Goal: Check status

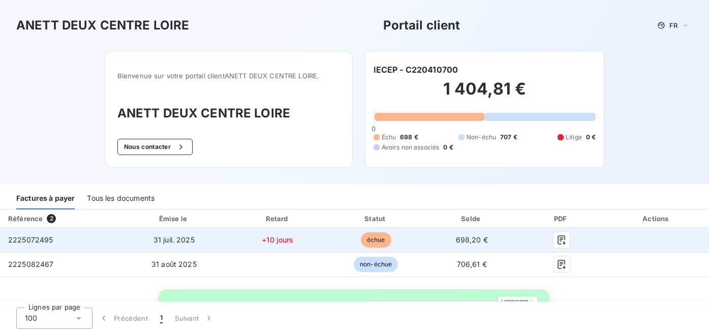
click at [376, 242] on span "échue" at bounding box center [376, 239] width 31 height 15
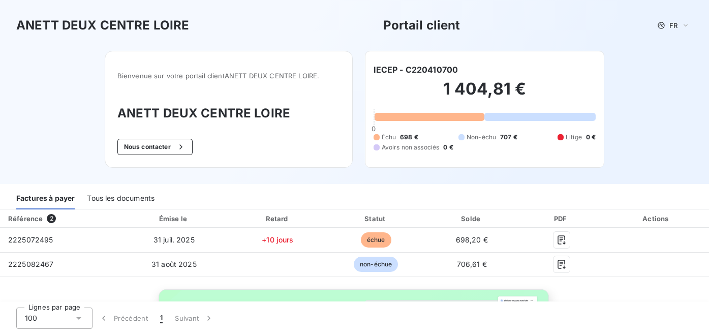
click at [643, 292] on div "Référence 2 Émise le Retard Statut Solde PDF Actions 2225072495 [DATE] +10 jour…" at bounding box center [354, 312] width 709 height 205
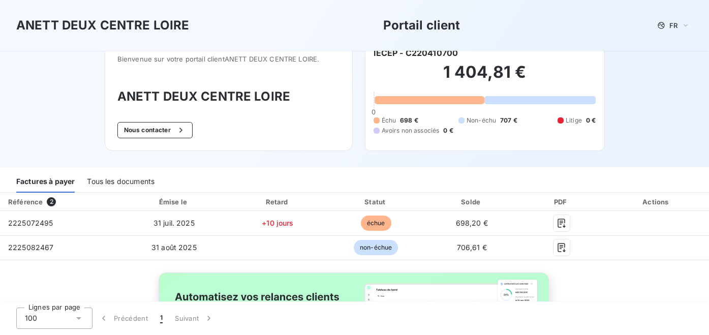
scroll to position [16, 0]
